Goal: Information Seeking & Learning: Compare options

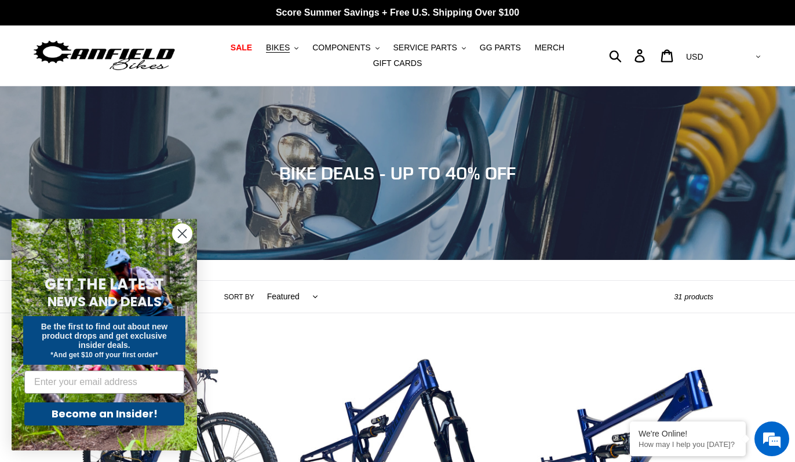
click at [183, 233] on circle "Close dialog" at bounding box center [182, 233] width 19 height 19
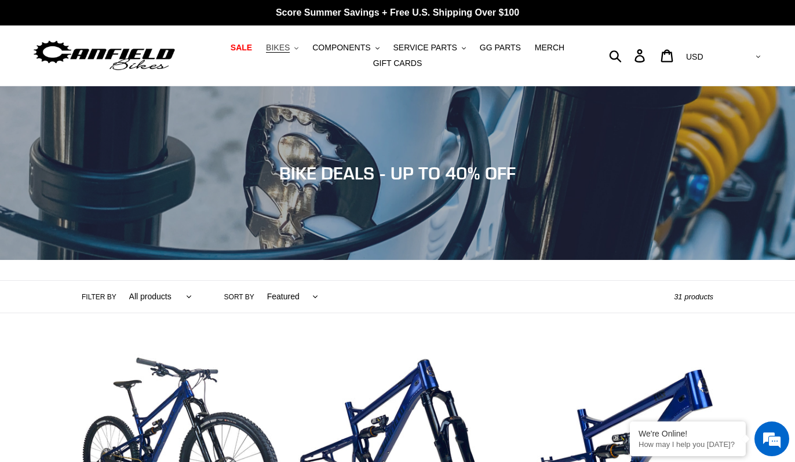
click at [287, 48] on span "BIKES" at bounding box center [278, 48] width 24 height 10
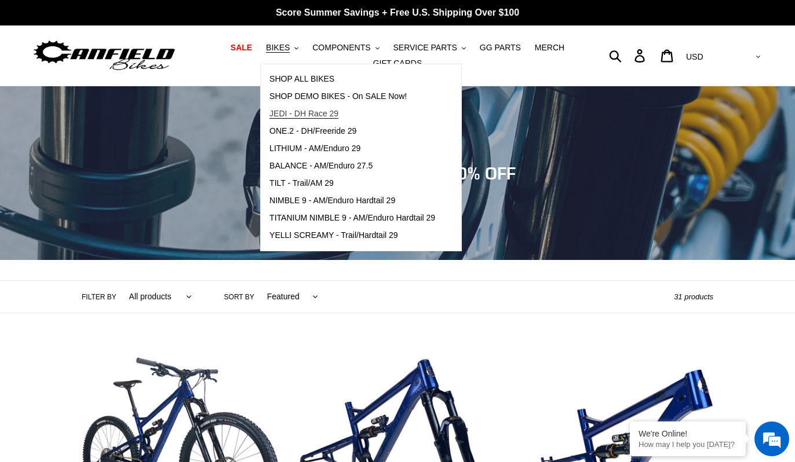
click at [288, 115] on span "JEDI - DH Race 29" at bounding box center [303, 114] width 69 height 10
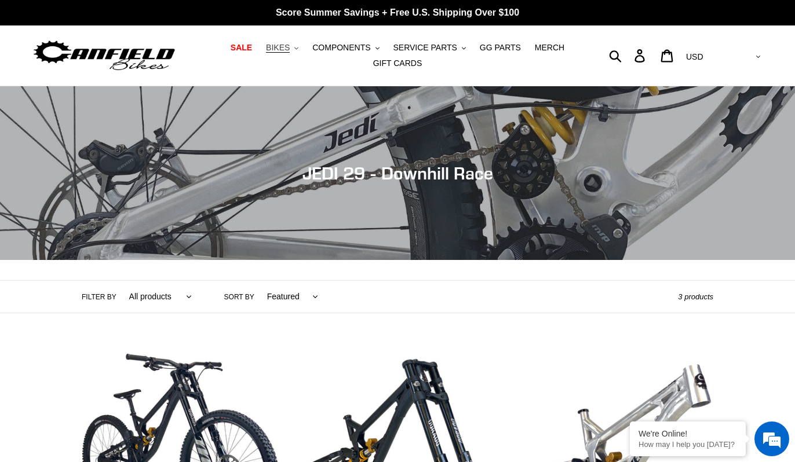
click at [293, 47] on button "BIKES .cls-1{fill:#231f20}" at bounding box center [282, 48] width 44 height 16
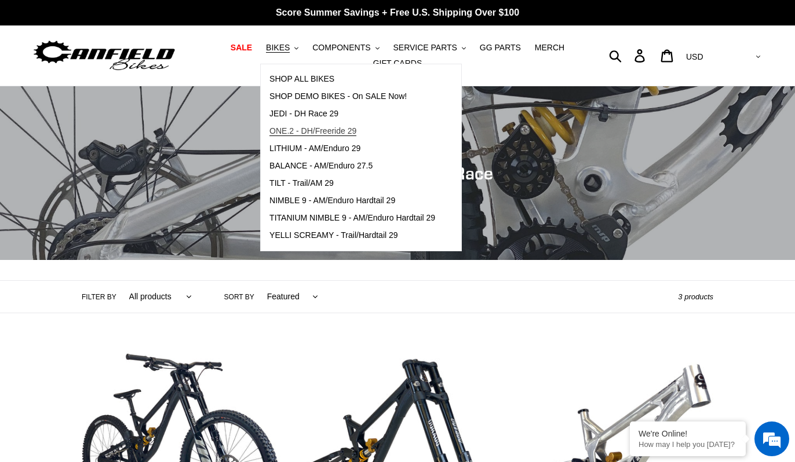
click at [304, 133] on span "ONE.2 - DH/Freeride 29" at bounding box center [312, 131] width 87 height 10
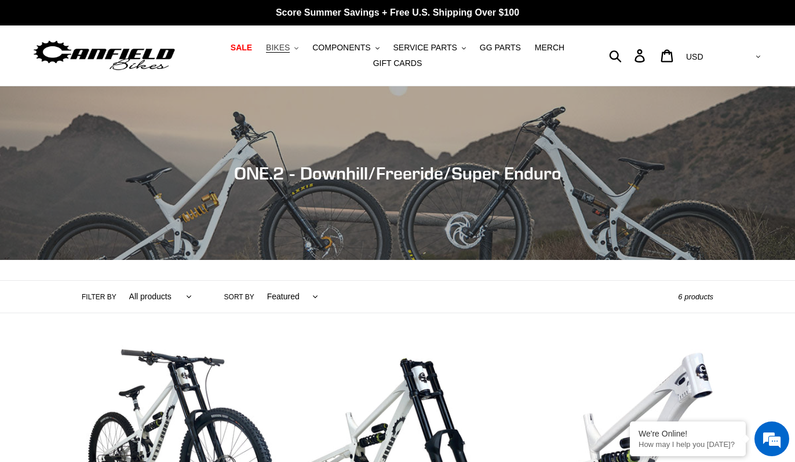
click at [276, 45] on span "BIKES" at bounding box center [278, 48] width 24 height 10
